Goal: Task Accomplishment & Management: Use online tool/utility

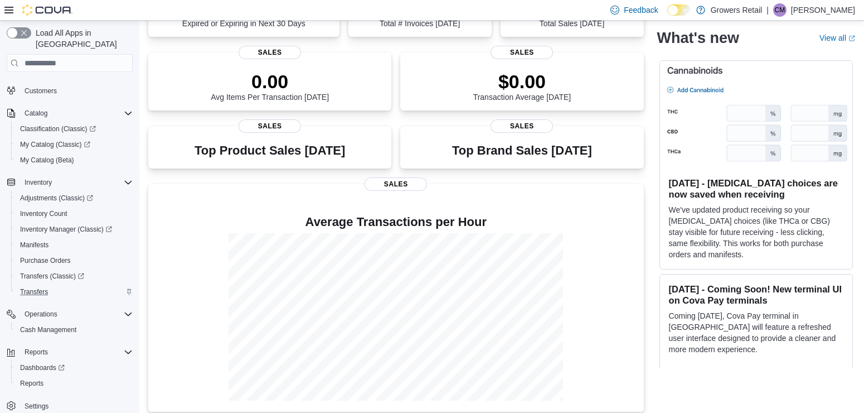
scroll to position [139, 0]
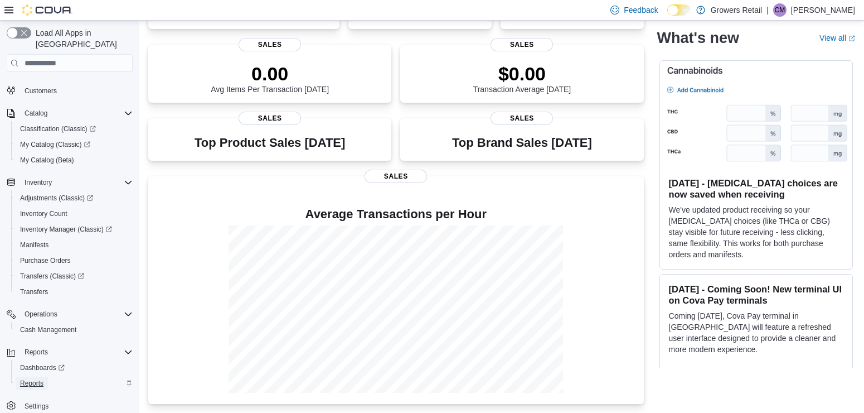
click at [38, 379] on span "Reports" at bounding box center [31, 383] width 23 height 9
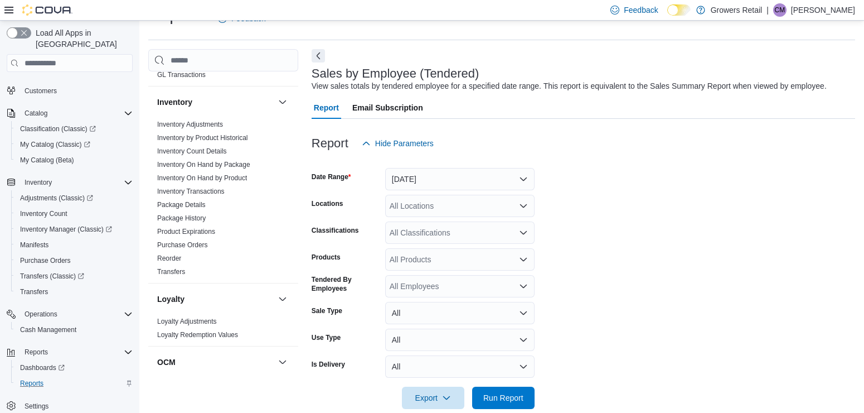
scroll to position [230, 0]
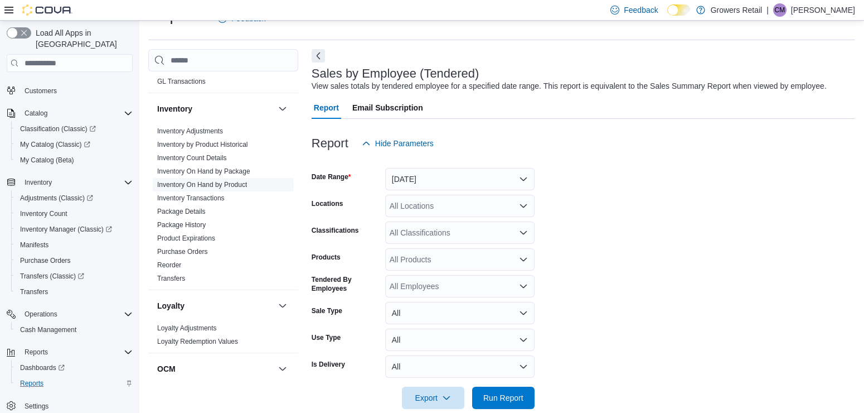
click at [232, 186] on link "Inventory On Hand by Product" at bounding box center [202, 185] width 90 height 8
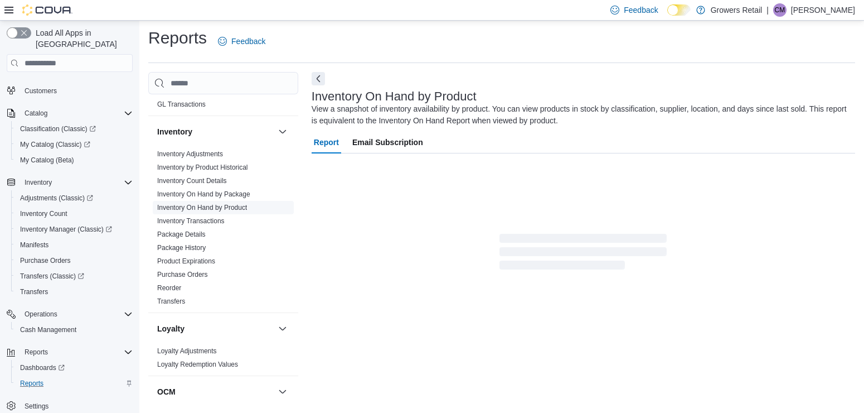
scroll to position [35, 0]
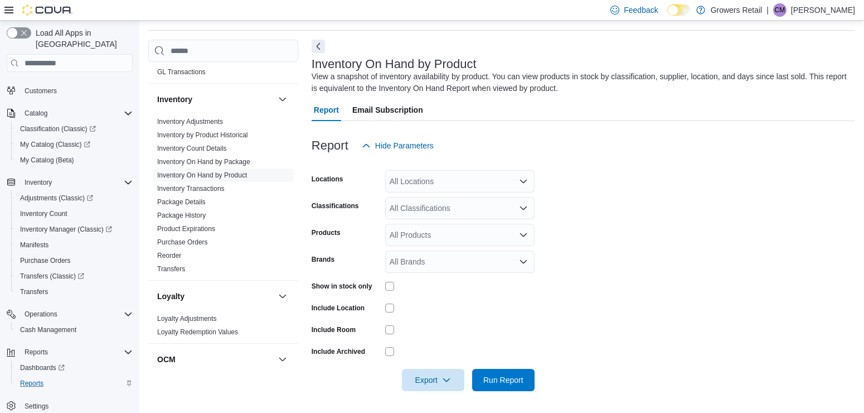
click at [427, 177] on div "All Locations" at bounding box center [459, 181] width 149 height 22
type input "***"
click at [457, 200] on span "970 The Queensway" at bounding box center [447, 200] width 77 height 11
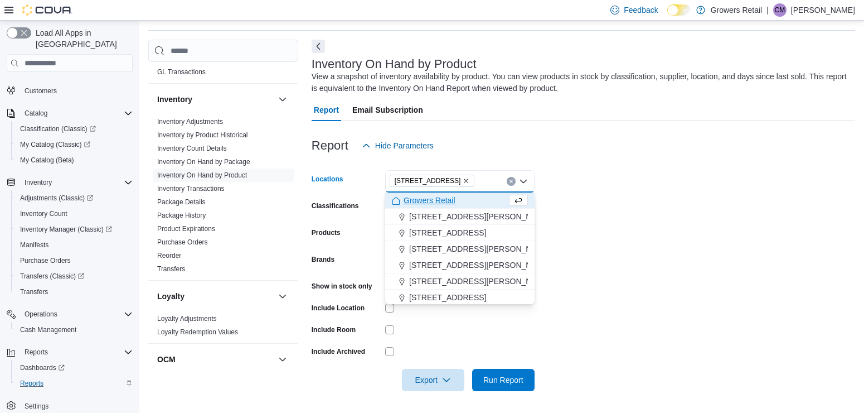
click at [524, 177] on icon "Close list of options" at bounding box center [523, 181] width 9 height 9
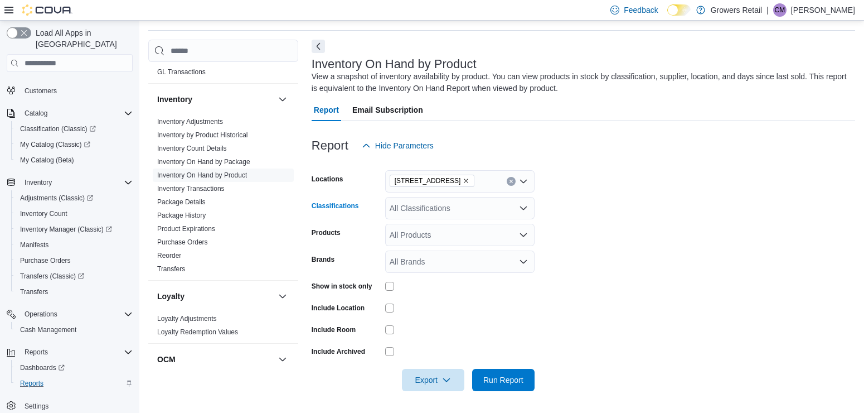
click at [512, 206] on div "All Classifications" at bounding box center [459, 208] width 149 height 22
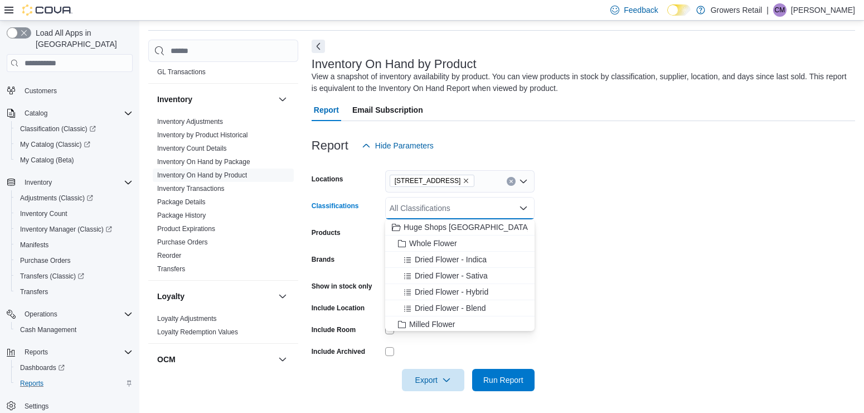
click at [523, 206] on icon "Close list of options" at bounding box center [523, 207] width 9 height 9
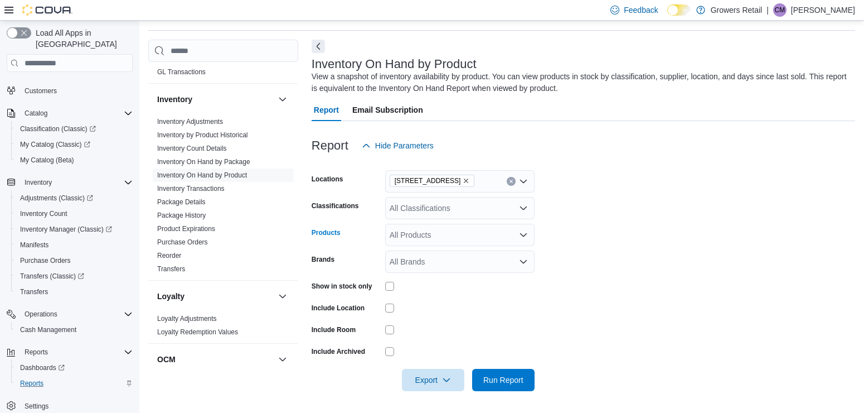
click at [503, 235] on div "All Products" at bounding box center [459, 235] width 149 height 22
click at [522, 234] on icon "Close list of options" at bounding box center [523, 234] width 9 height 9
click at [499, 375] on span "Run Report" at bounding box center [503, 378] width 40 height 11
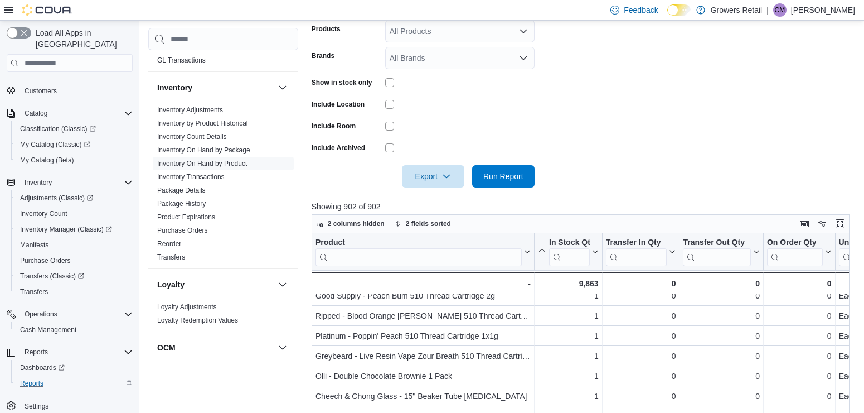
scroll to position [7, 0]
click at [449, 176] on icon "button" at bounding box center [446, 175] width 9 height 9
click at [454, 199] on span "Export to Excel" at bounding box center [434, 198] width 50 height 9
